Goal: Check status

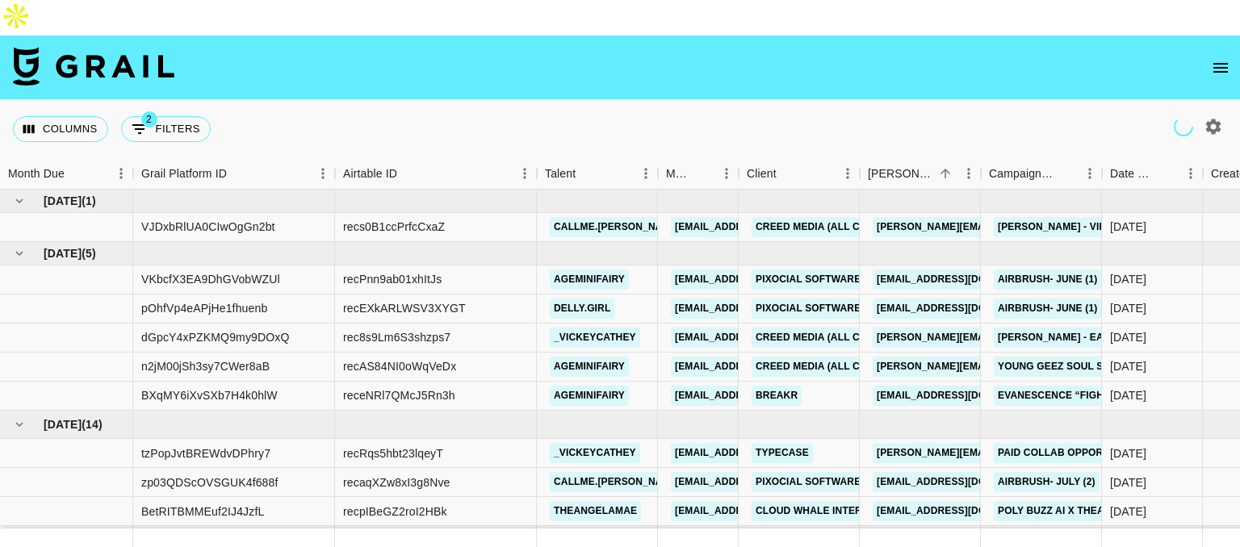
click at [1211, 117] on icon "button" at bounding box center [1212, 126] width 19 height 19
select select "[DATE]"
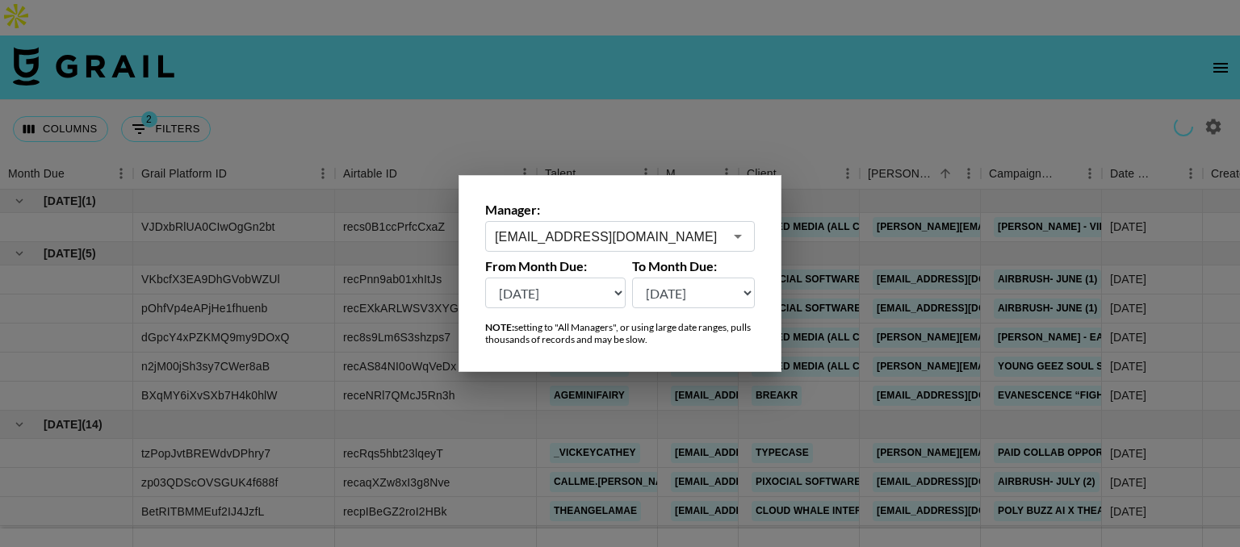
click at [646, 232] on input "[EMAIL_ADDRESS][DOMAIN_NAME]" at bounding box center [609, 237] width 228 height 19
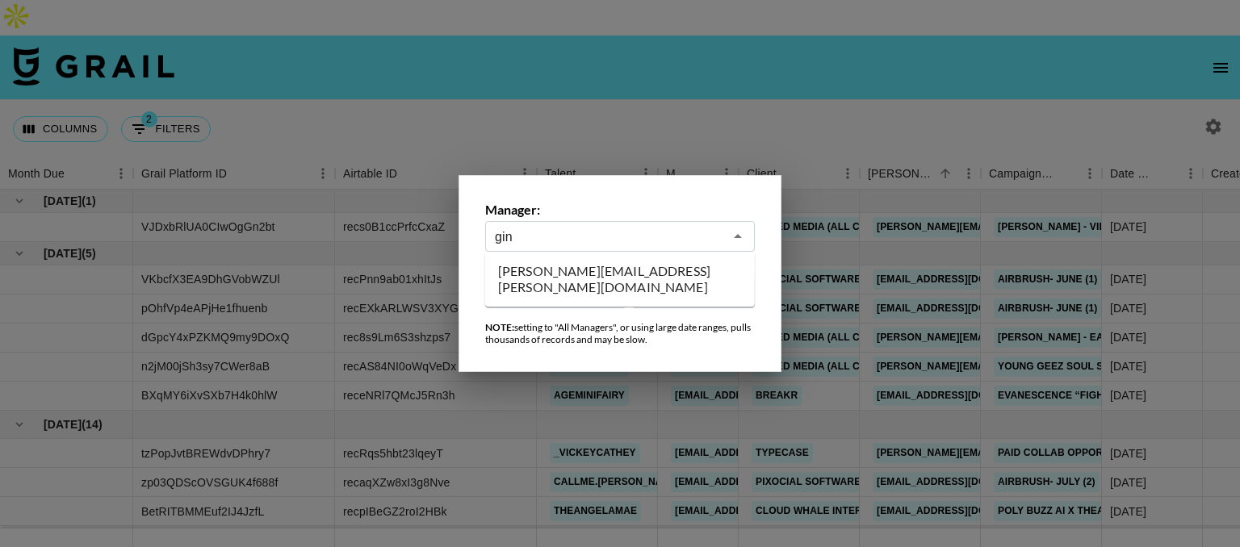
click at [621, 270] on li "[PERSON_NAME][EMAIL_ADDRESS][PERSON_NAME][DOMAIN_NAME]" at bounding box center [620, 279] width 270 height 42
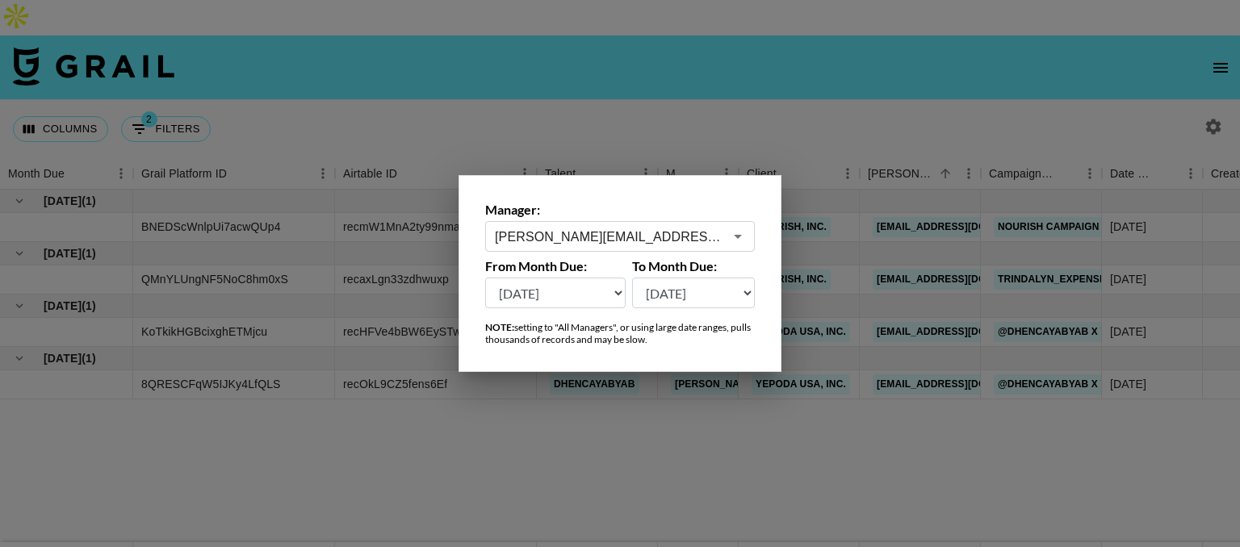
type input "[PERSON_NAME][EMAIL_ADDRESS][PERSON_NAME][DOMAIN_NAME]"
click at [543, 402] on div at bounding box center [620, 273] width 1240 height 547
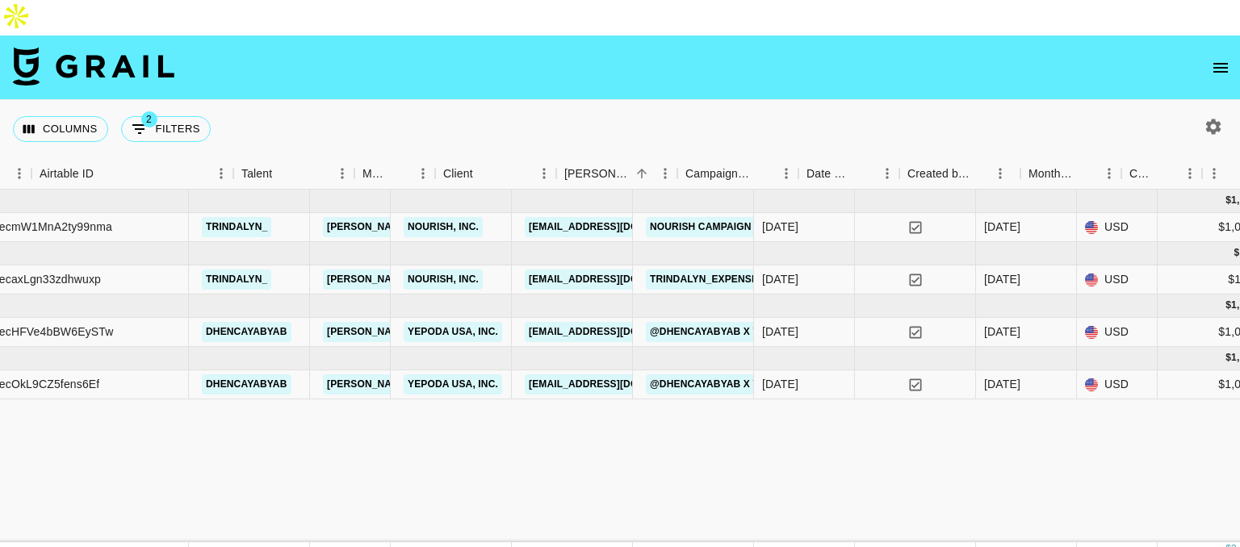
scroll to position [0, 295]
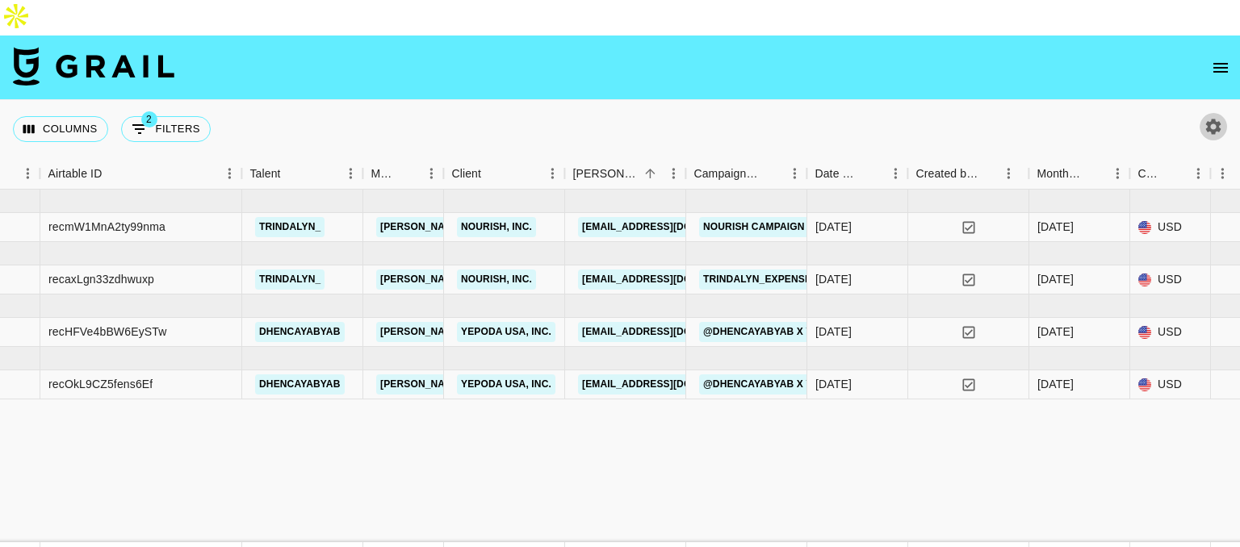
click at [1211, 117] on icon "button" at bounding box center [1212, 126] width 19 height 19
select select "[DATE]"
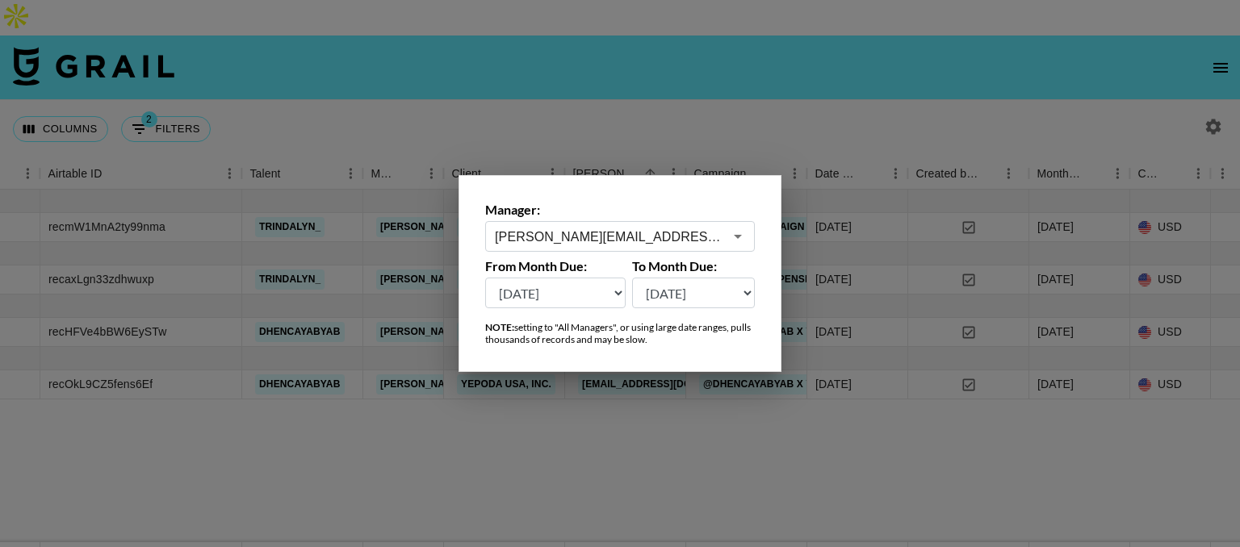
click at [634, 249] on div "[PERSON_NAME][EMAIL_ADDRESS][PERSON_NAME][DOMAIN_NAME] ​" at bounding box center [620, 236] width 270 height 31
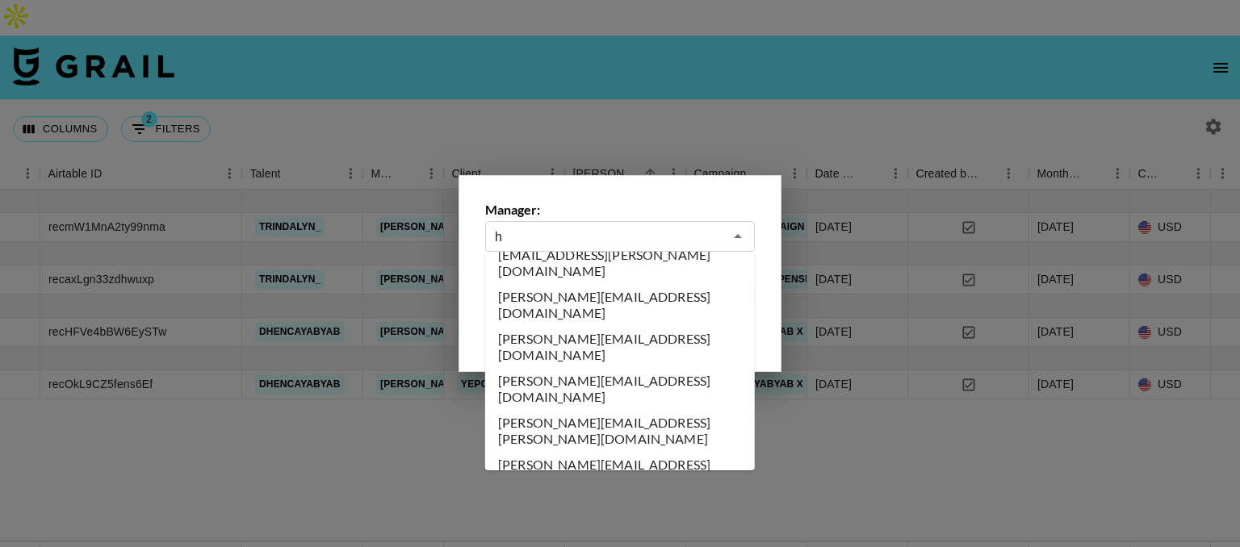
scroll to position [0, 0]
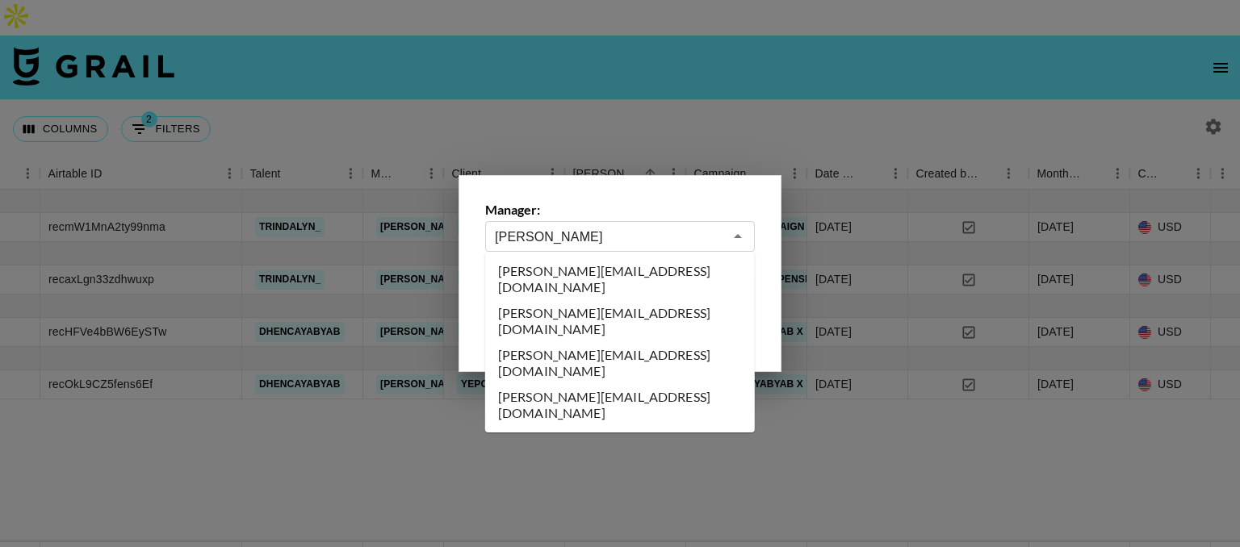
click at [583, 342] on li "[PERSON_NAME][EMAIL_ADDRESS][DOMAIN_NAME]" at bounding box center [620, 363] width 270 height 42
type input "[PERSON_NAME][EMAIL_ADDRESS][DOMAIN_NAME]"
click at [583, 327] on div "NOTE: setting to "All Managers", or using large date ranges, pulls thousands of…" at bounding box center [620, 333] width 270 height 24
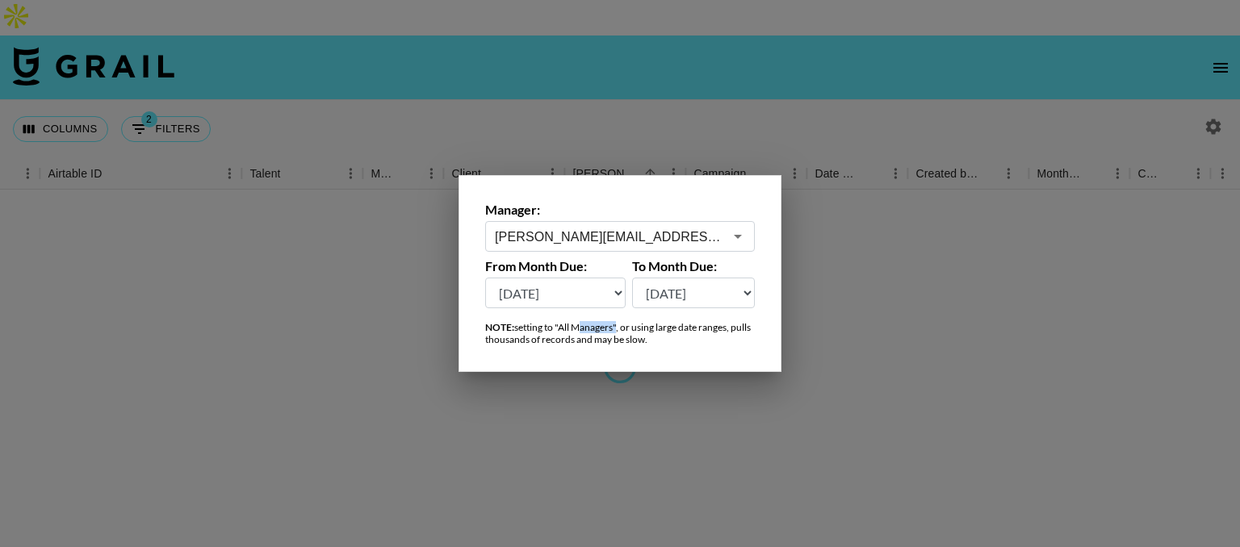
click at [583, 327] on div "NOTE: setting to "All Managers", or using large date ranges, pulls thousands of…" at bounding box center [620, 333] width 270 height 24
click at [575, 118] on div at bounding box center [620, 273] width 1240 height 547
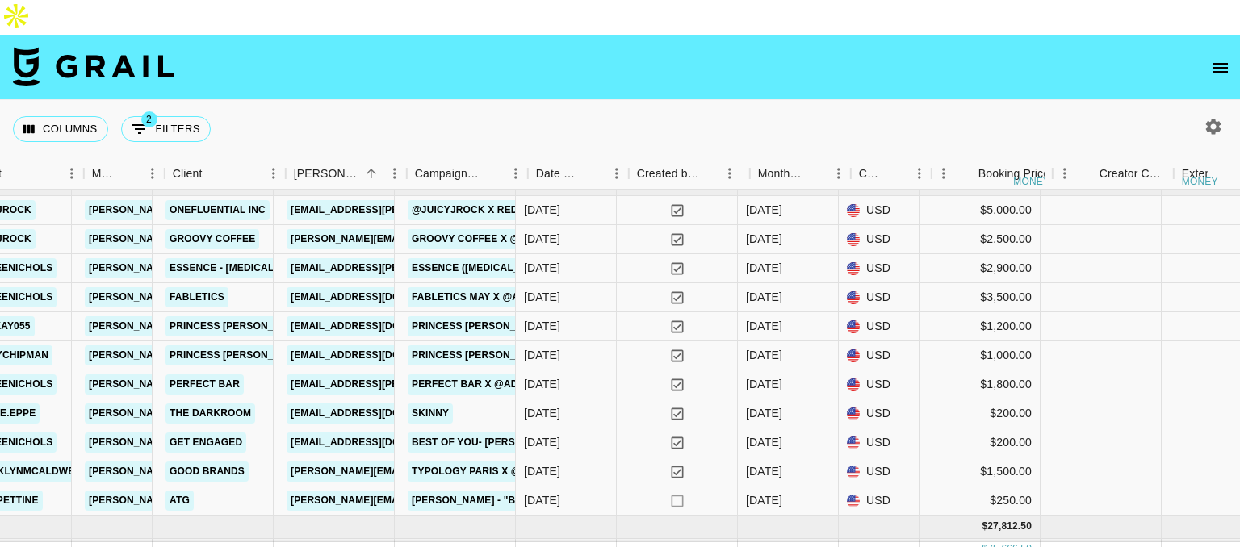
scroll to position [0, 574]
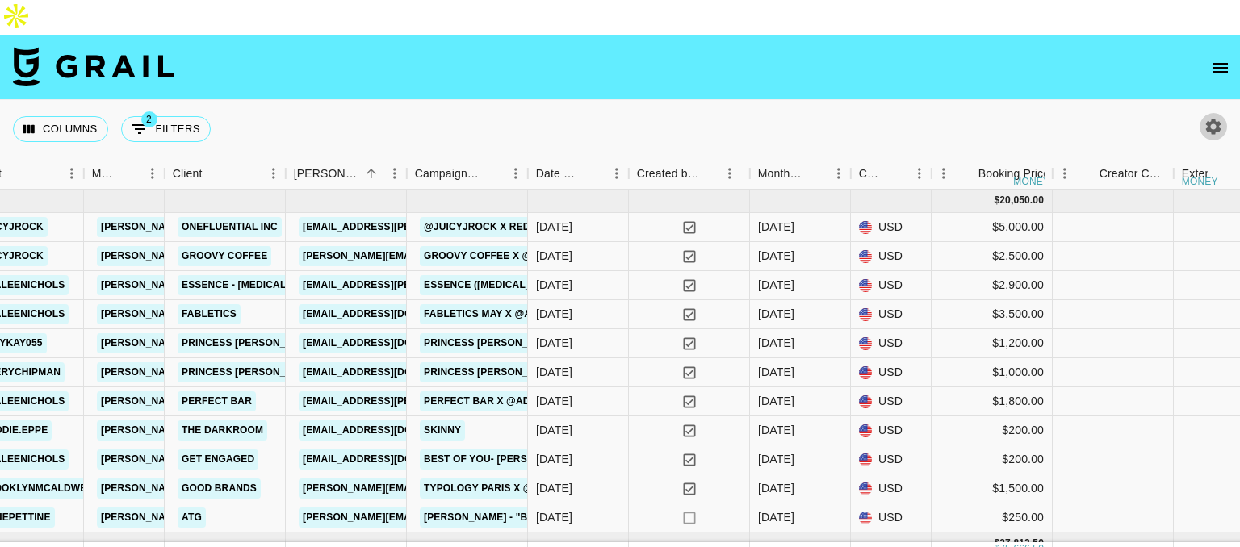
click at [1209, 119] on icon "button" at bounding box center [1213, 126] width 15 height 15
select select "[DATE]"
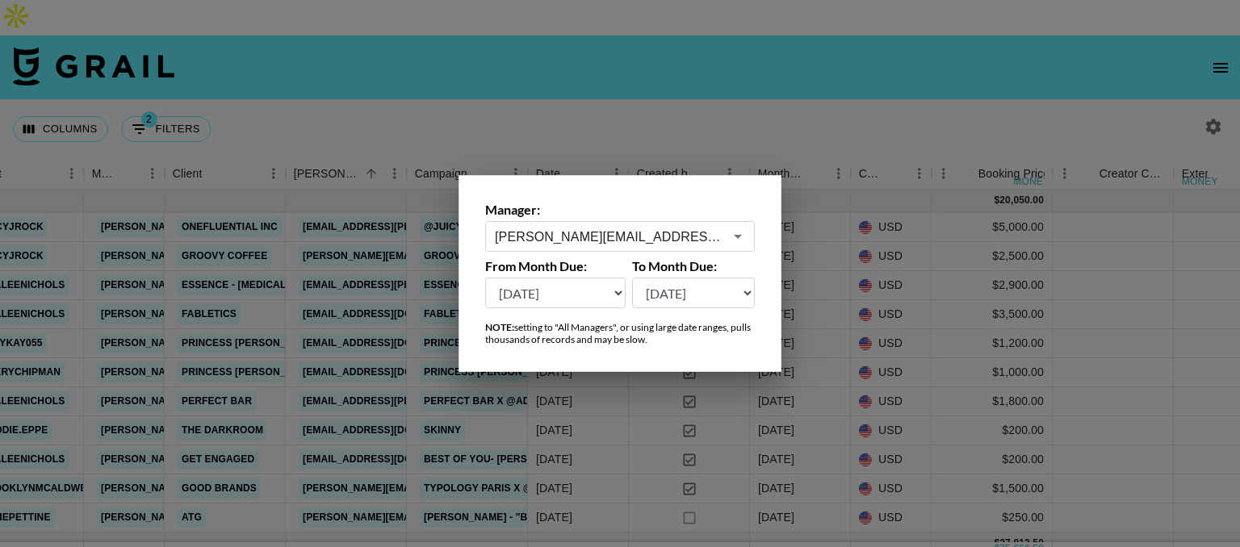
click at [615, 249] on div "[PERSON_NAME][EMAIL_ADDRESS][DOMAIN_NAME] ​" at bounding box center [620, 236] width 270 height 31
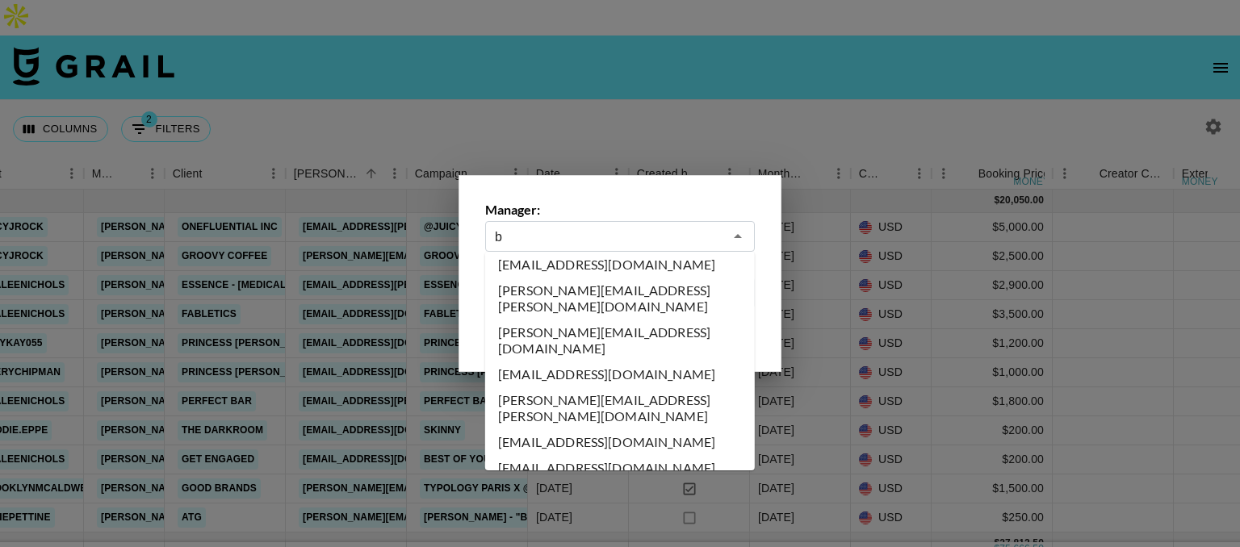
scroll to position [0, 0]
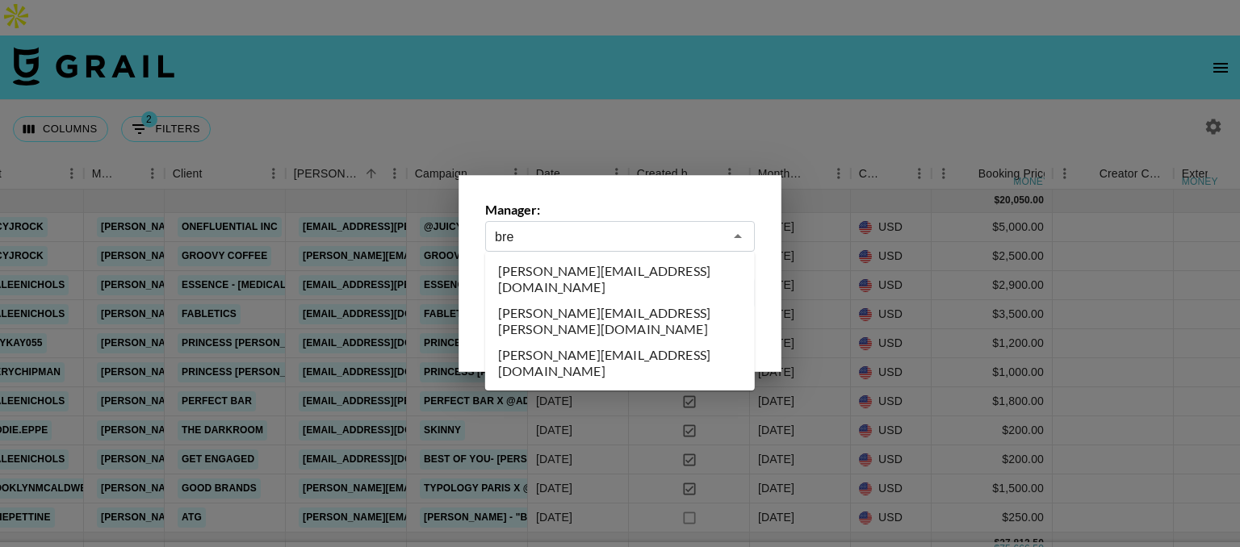
click at [607, 274] on li "[PERSON_NAME][EMAIL_ADDRESS][DOMAIN_NAME]" at bounding box center [620, 279] width 270 height 42
type input "[PERSON_NAME][EMAIL_ADDRESS][DOMAIN_NAME]"
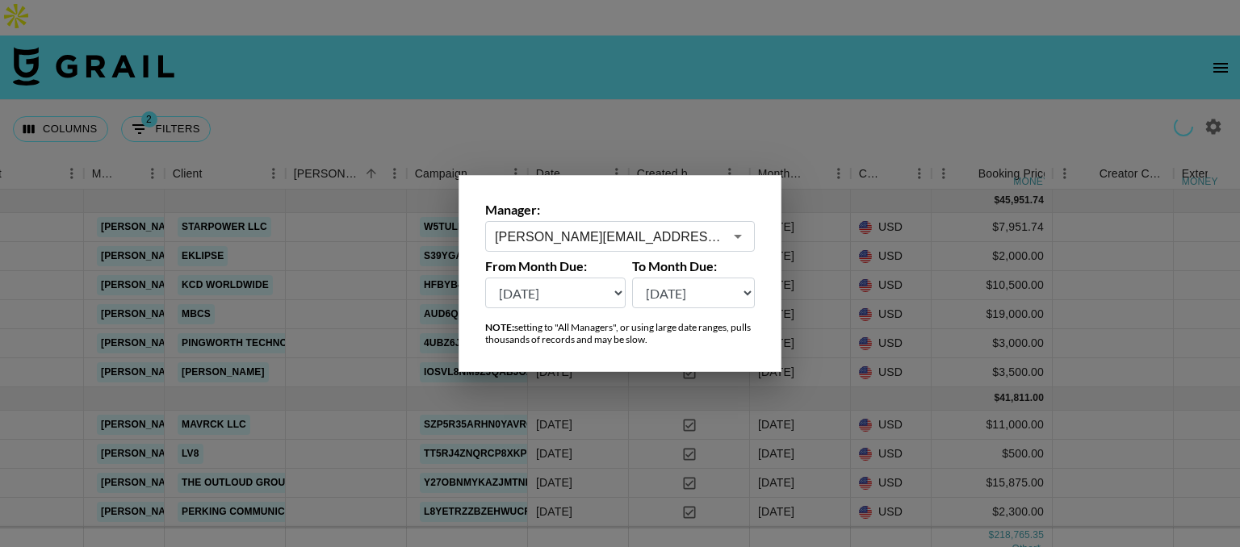
click at [878, 91] on div at bounding box center [620, 273] width 1240 height 547
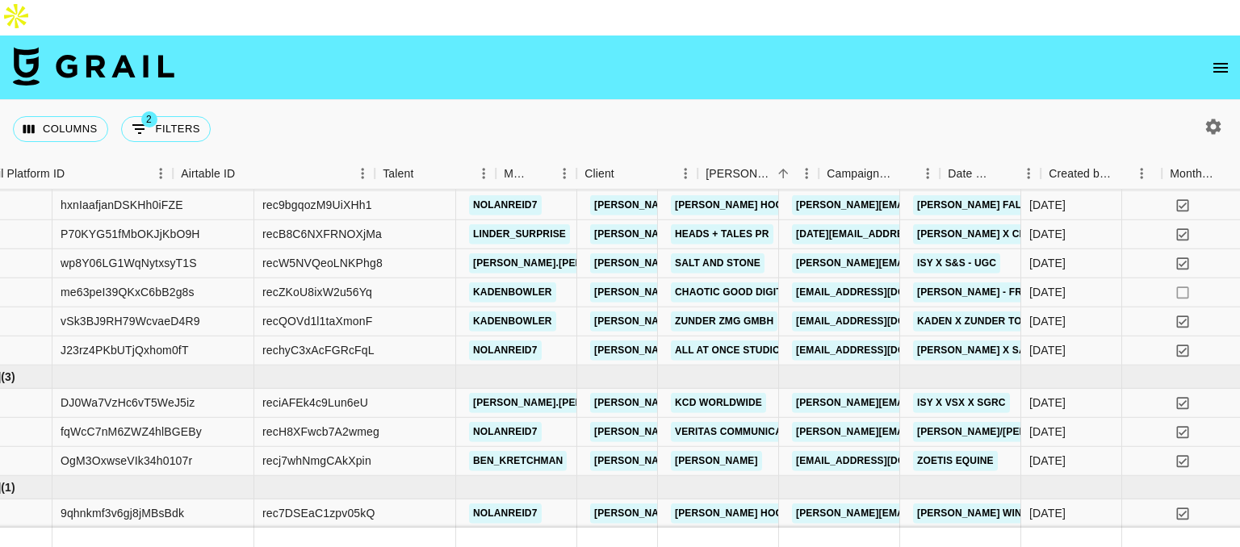
scroll to position [1246, 0]
